Goal: Task Accomplishment & Management: Complete application form

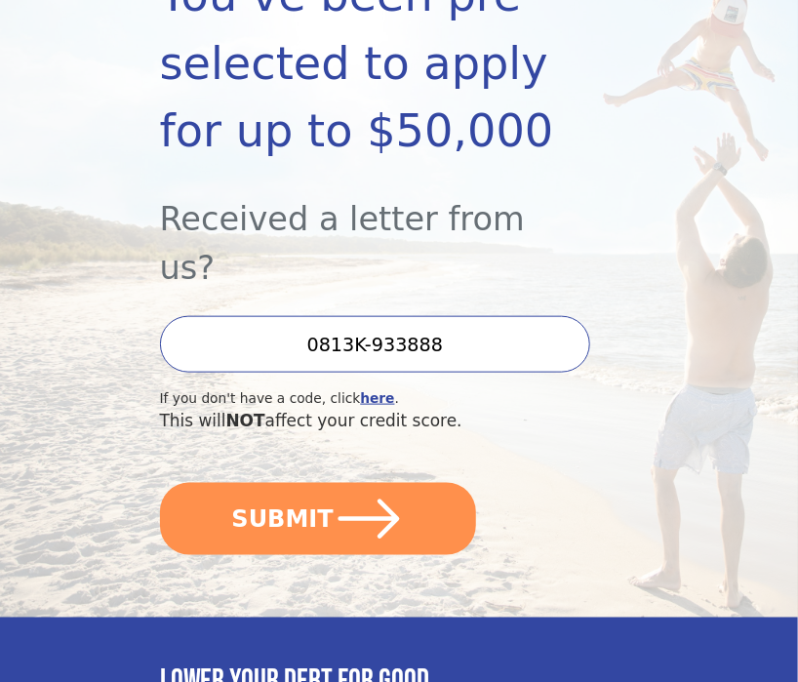
scroll to position [388, 0]
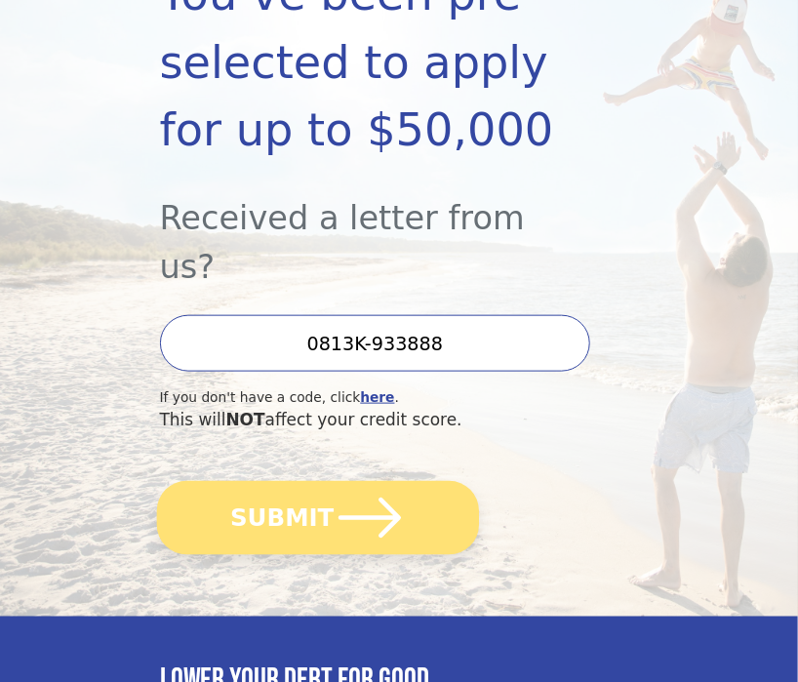
click at [401, 481] on button "SUBMIT" at bounding box center [317, 517] width 322 height 73
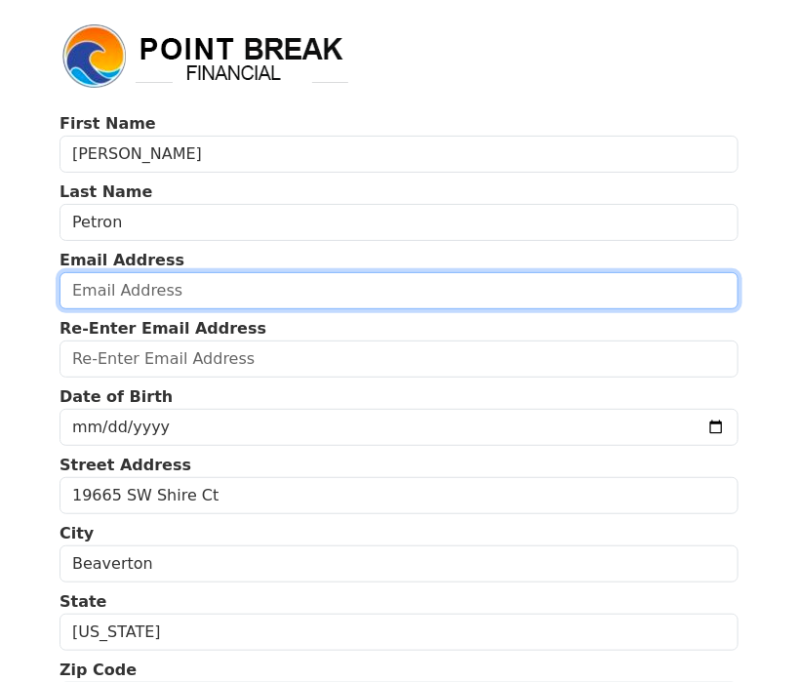
click at [470, 299] on input "email" at bounding box center [399, 290] width 679 height 37
type input "dani.petron@gmail.com"
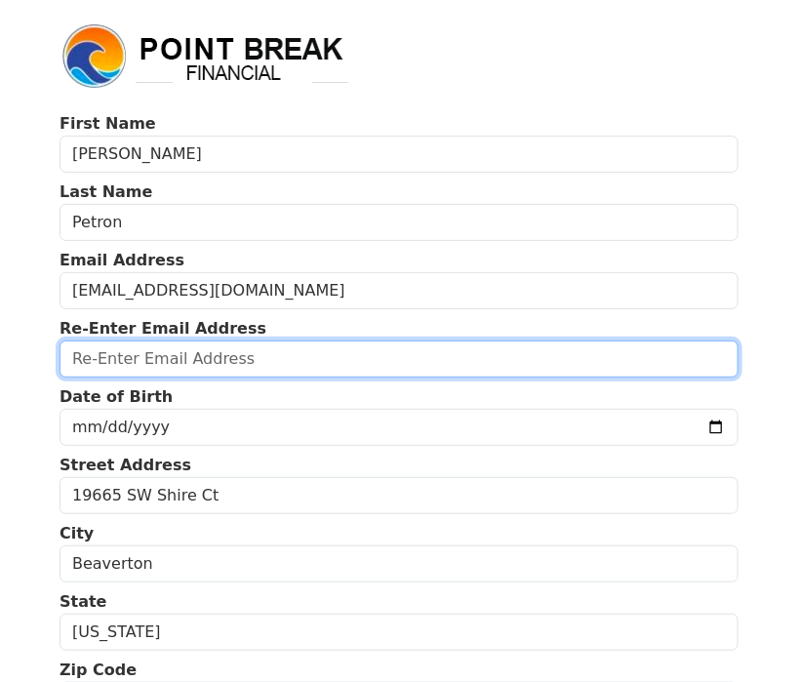
type input "dani.petron@gmail.com"
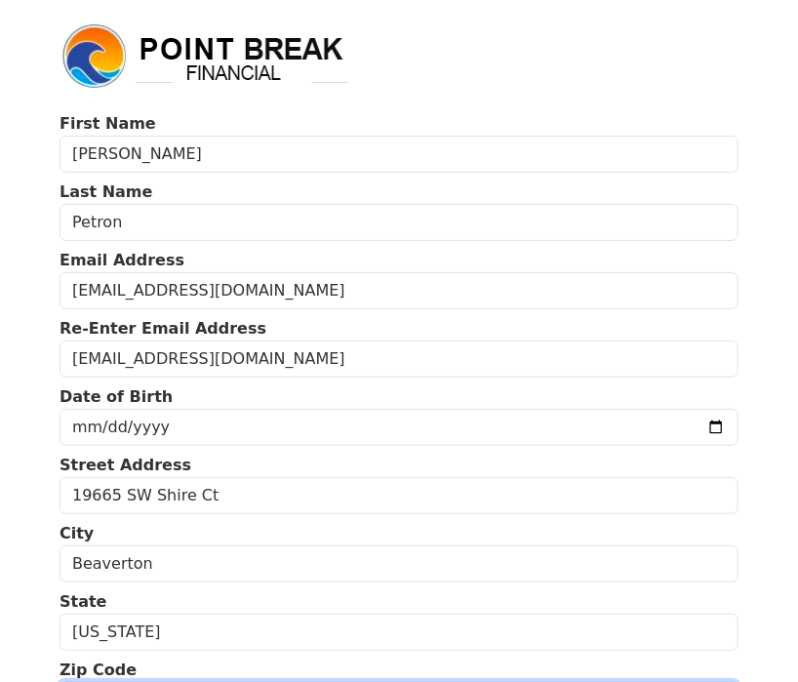
type input "97003"
type input "(503) 713-7823"
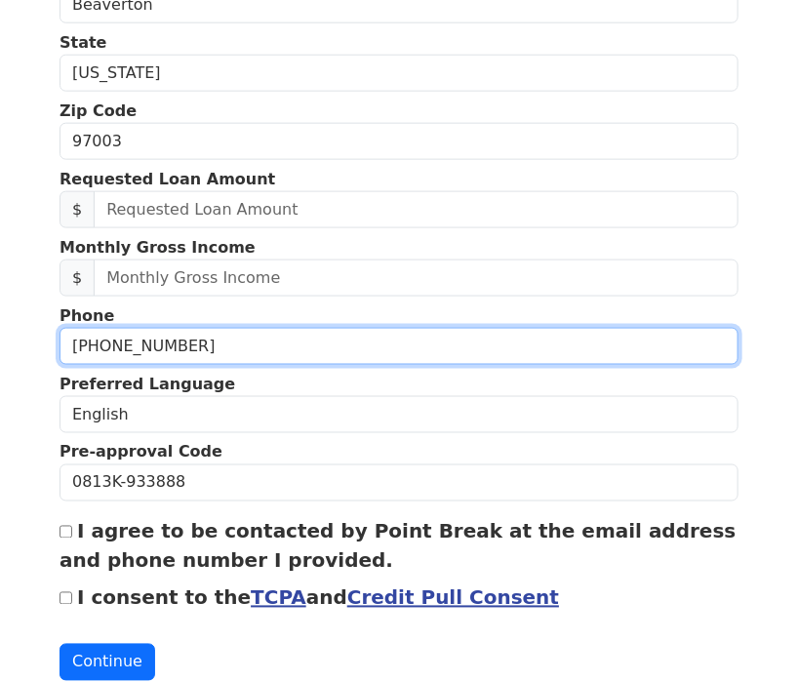
scroll to position [560, 0]
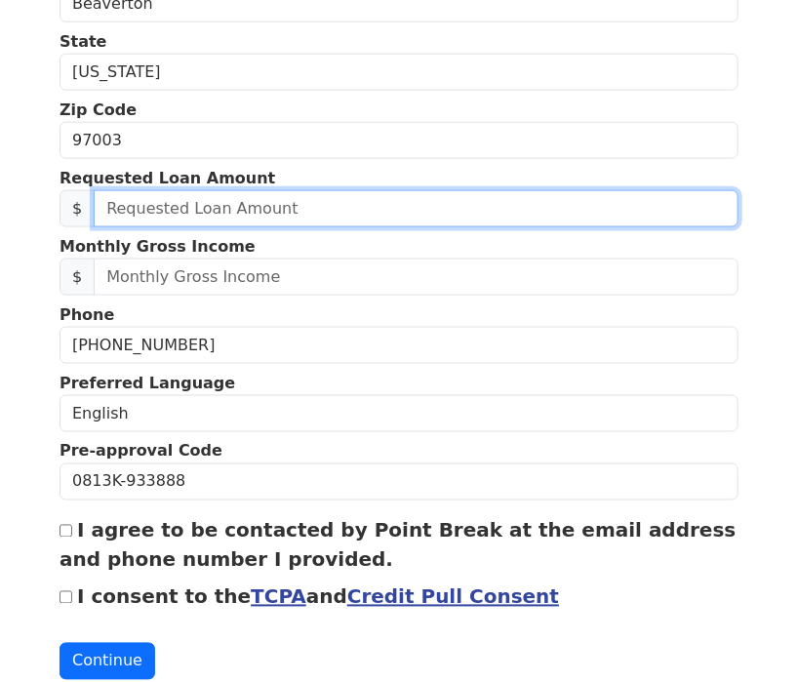
click at [511, 214] on input "text" at bounding box center [416, 208] width 645 height 37
type input "50,000.00"
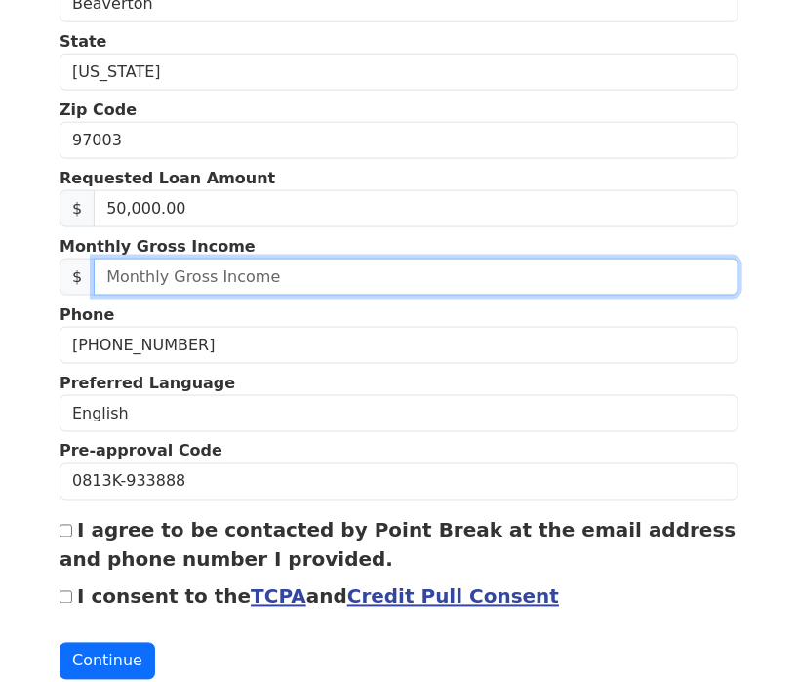
click at [419, 262] on input "text" at bounding box center [416, 277] width 645 height 37
type input "19,000.00"
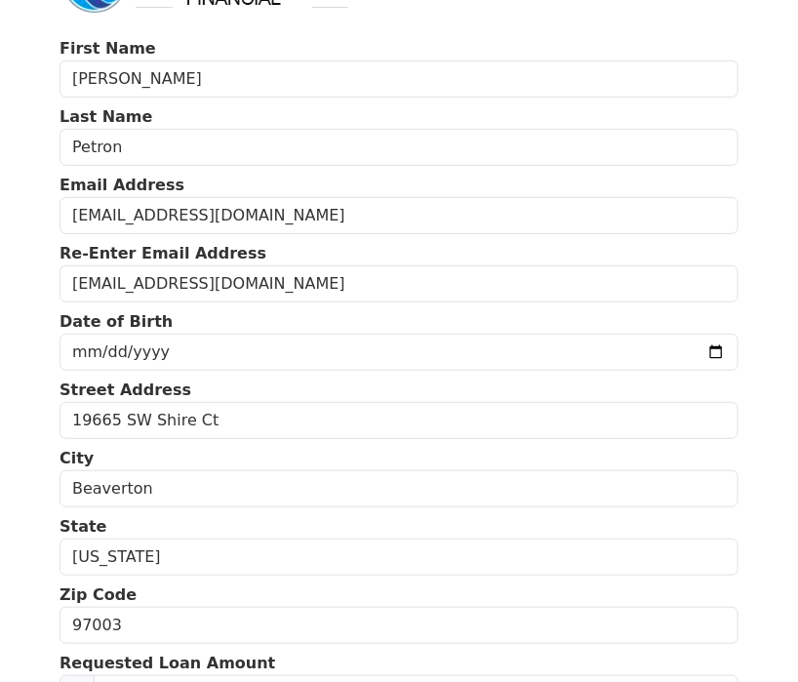
scroll to position [72, 0]
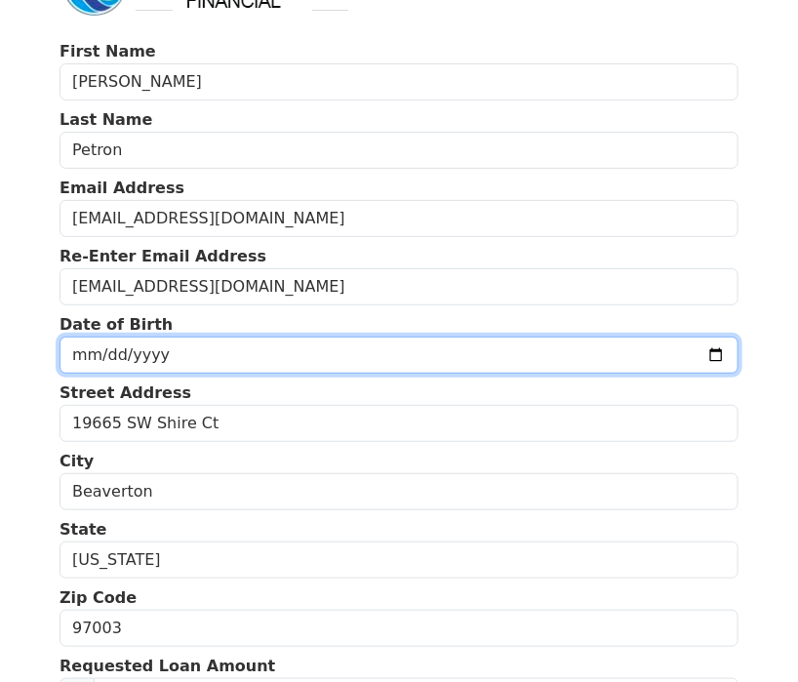
click at [670, 365] on input "date" at bounding box center [399, 355] width 679 height 37
type input "1970-02-21"
click at [752, 423] on body "First Name Danielle Last Name Petron Email Address dani.petron@gmail.com Re-Ent…" at bounding box center [399, 269] width 798 height 682
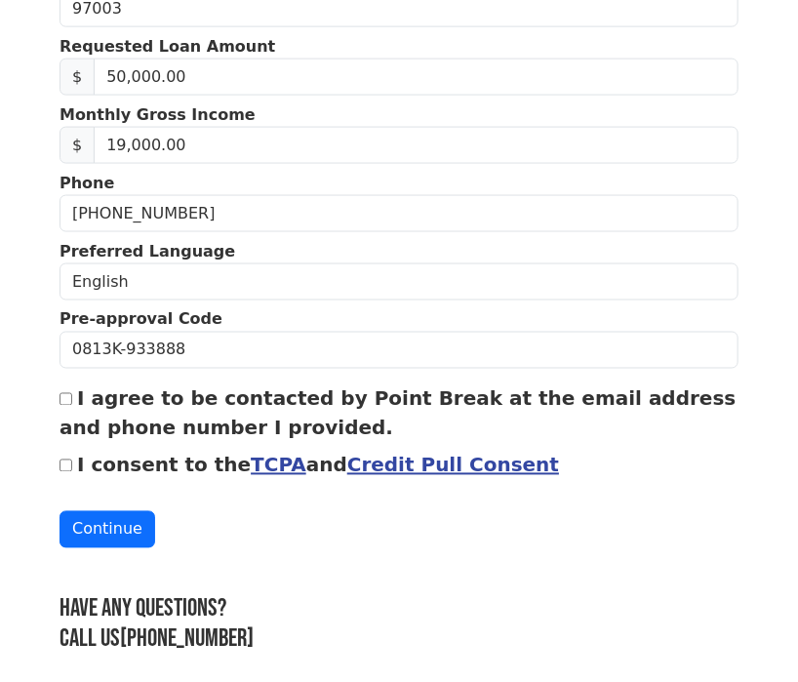
scroll to position [706, 0]
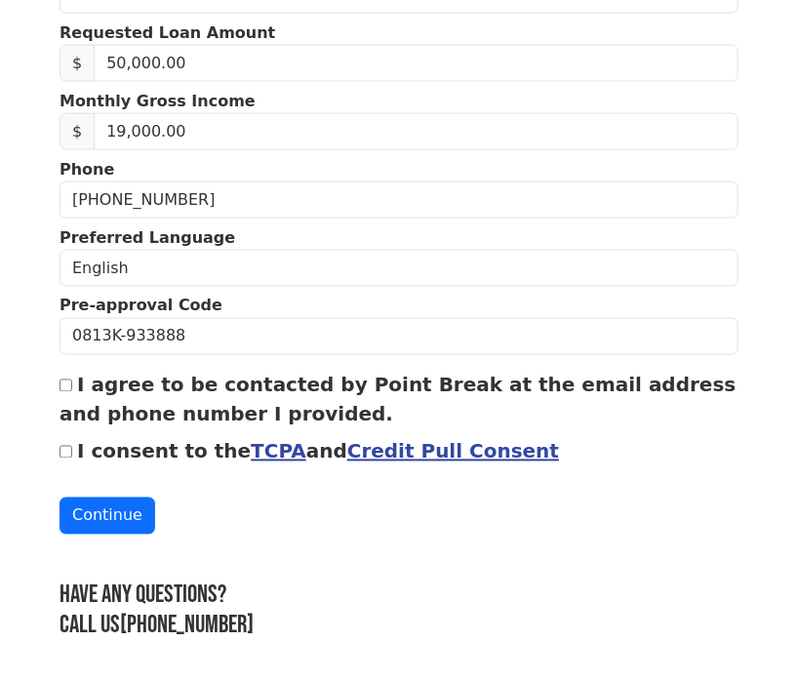
click at [693, 383] on label "I agree to be contacted by Point Break at the email address and phone number I …" at bounding box center [398, 400] width 677 height 53
click at [72, 383] on input "I agree to be contacted by Point Break at the email address and phone number I …" at bounding box center [66, 386] width 13 height 13
checkbox input "true"
click at [420, 455] on link "Credit Pull Consent" at bounding box center [453, 451] width 212 height 23
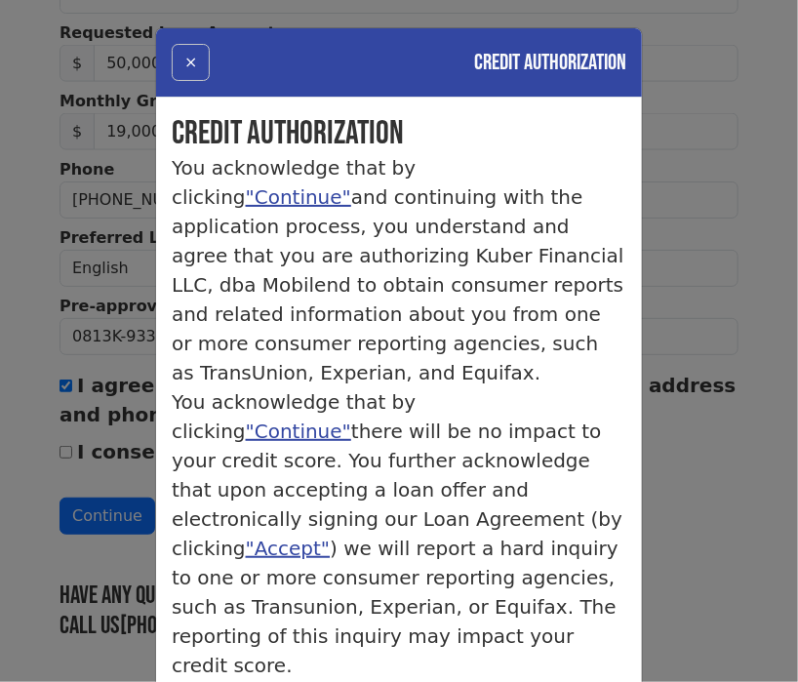
click at [185, 65] on button "×" at bounding box center [191, 62] width 38 height 37
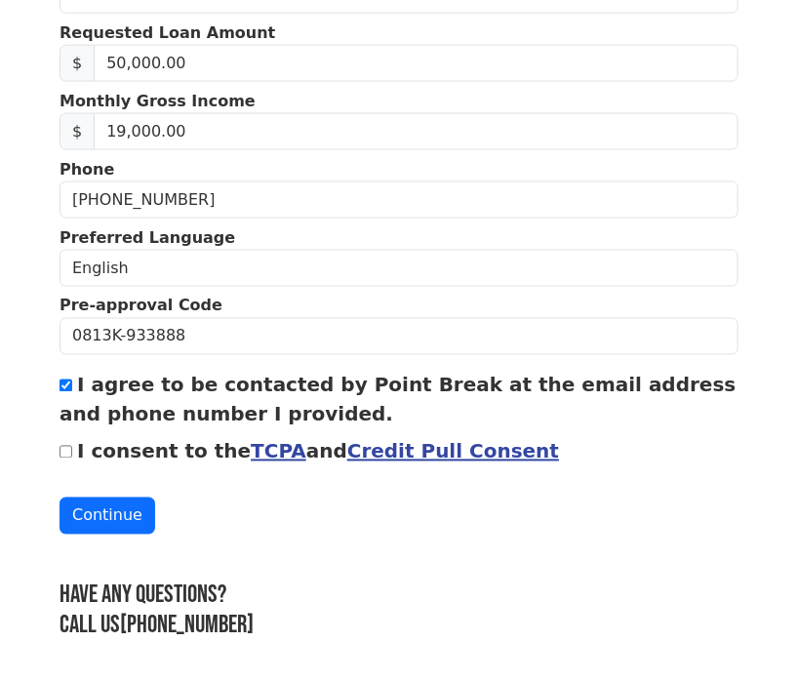
click at [74, 445] on div "I consent to the TCPA and Credit Pull Consent" at bounding box center [399, 451] width 679 height 29
click at [72, 454] on input "I consent to the TCPA and Credit Pull Consent" at bounding box center [66, 452] width 13 height 13
checkbox input "true"
click at [410, 448] on link "Credit Pull Consent" at bounding box center [453, 451] width 212 height 23
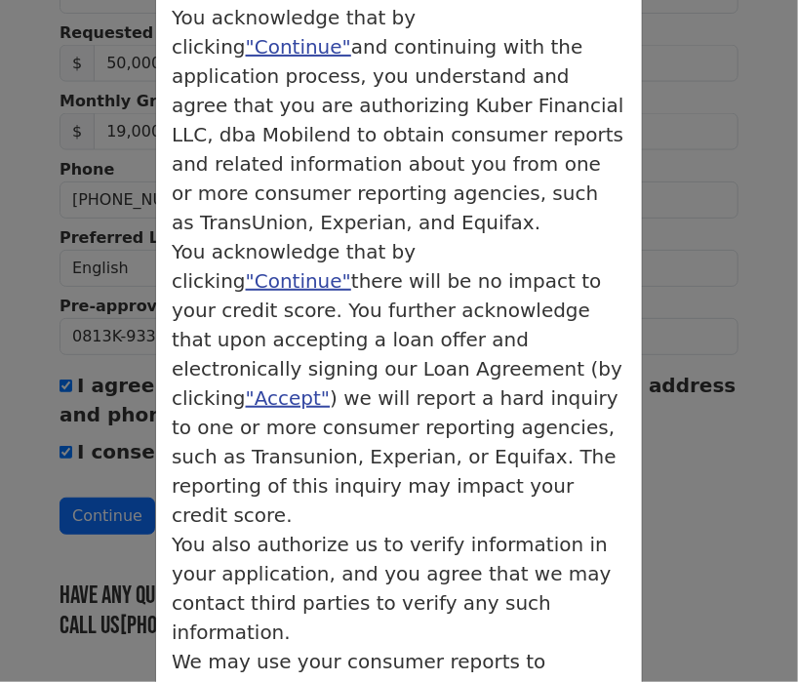
scroll to position [0, 0]
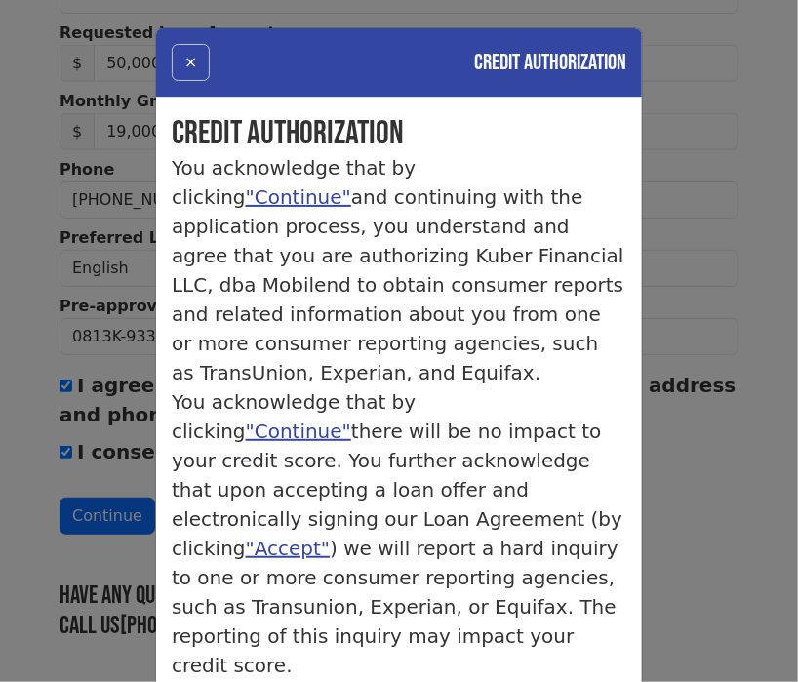
click at [193, 73] on button "×" at bounding box center [191, 62] width 38 height 37
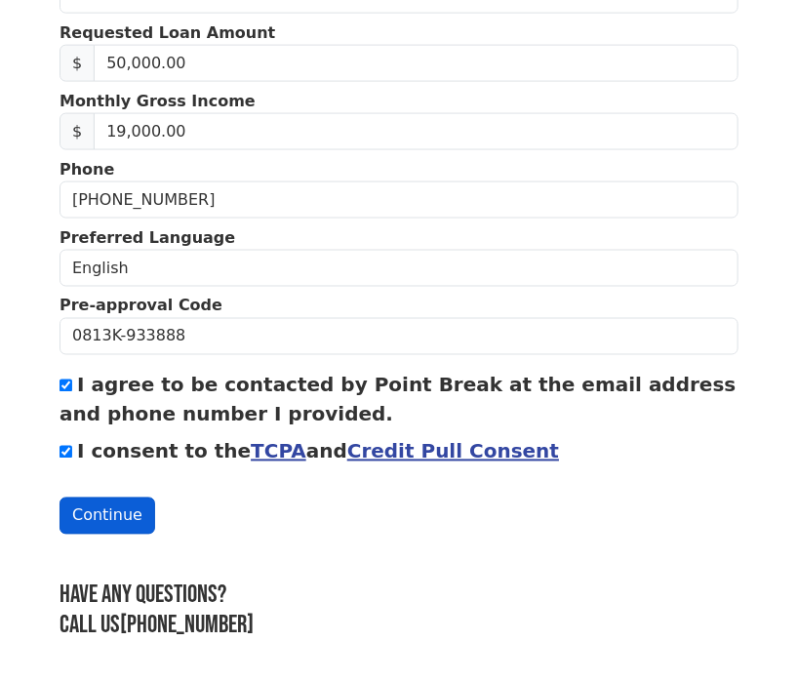
click at [126, 512] on button "Continue" at bounding box center [108, 516] width 96 height 37
